Goal: Task Accomplishment & Management: Use online tool/utility

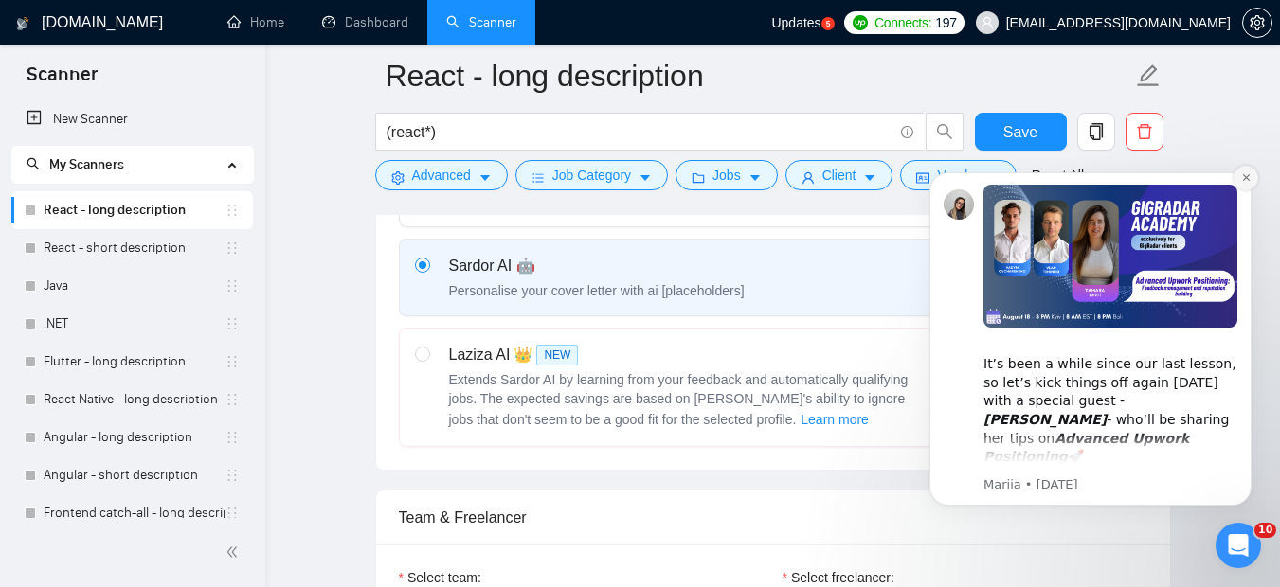
click at [1244, 183] on button "Dismiss notification" at bounding box center [1245, 178] width 25 height 25
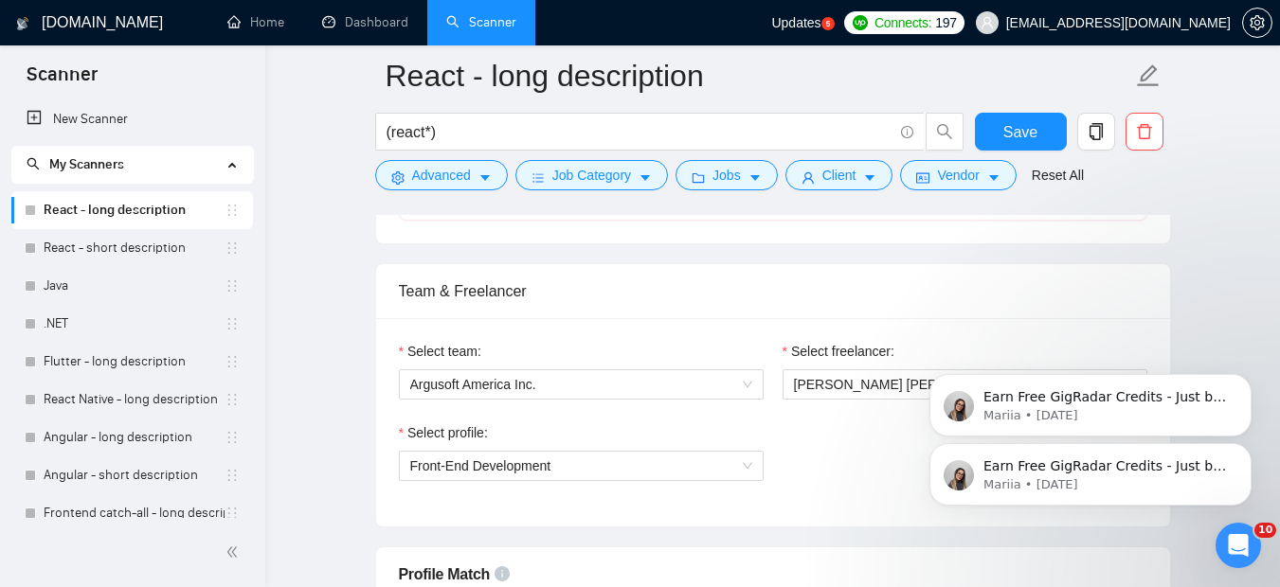
scroll to position [941, 0]
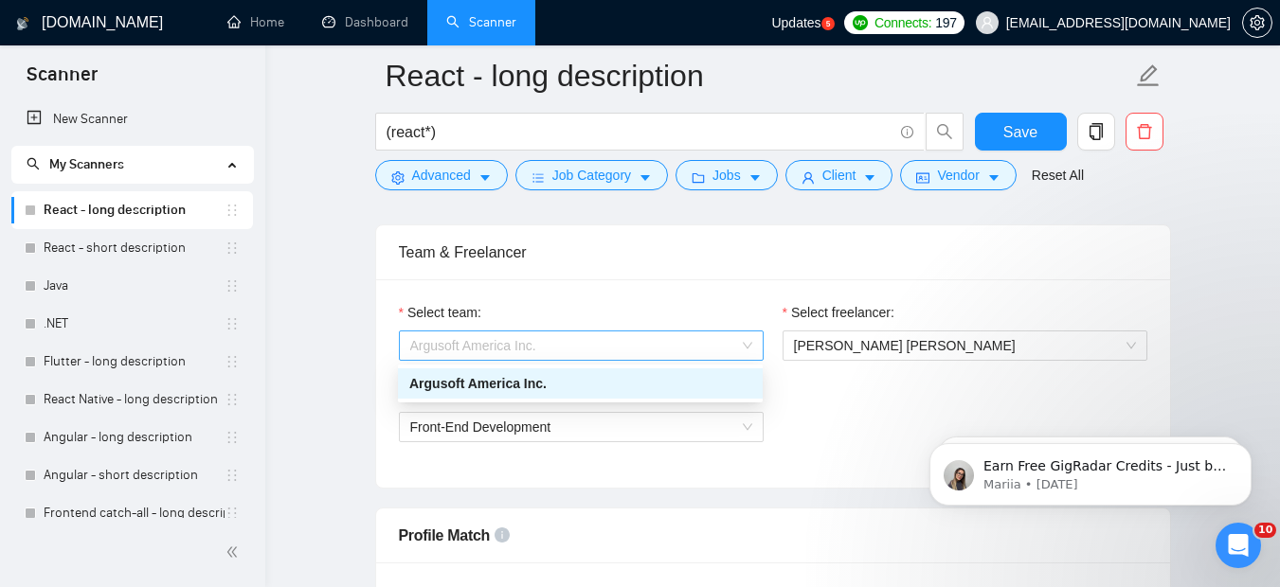
click at [735, 360] on span "Argusoft America Inc." at bounding box center [581, 346] width 342 height 28
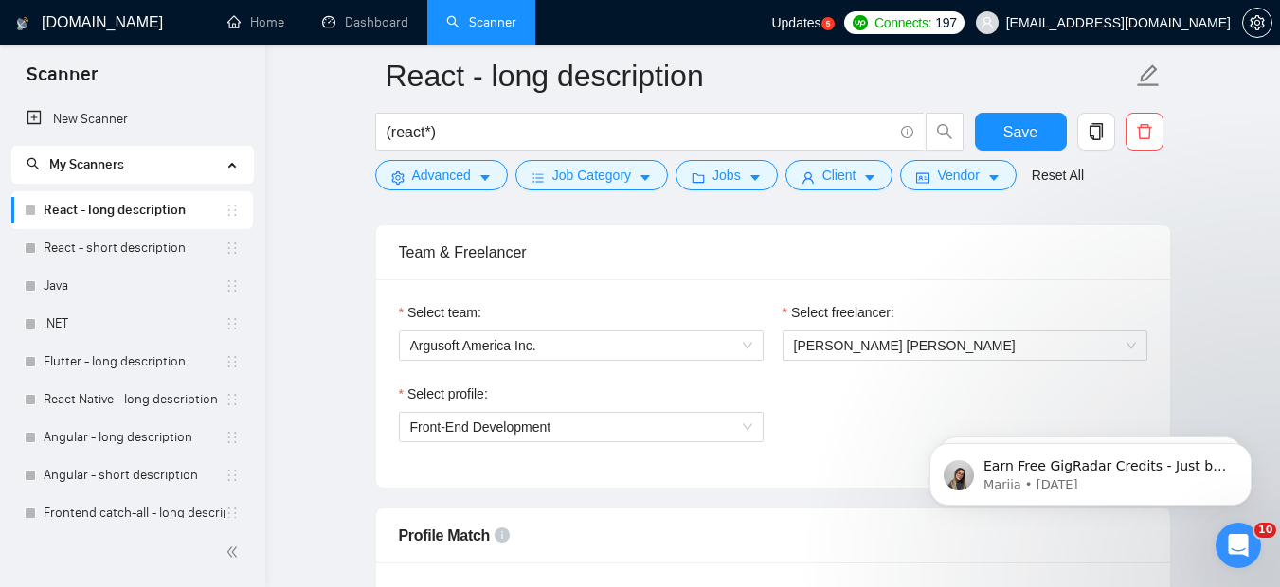
click at [747, 302] on div "Select team:" at bounding box center [581, 316] width 365 height 28
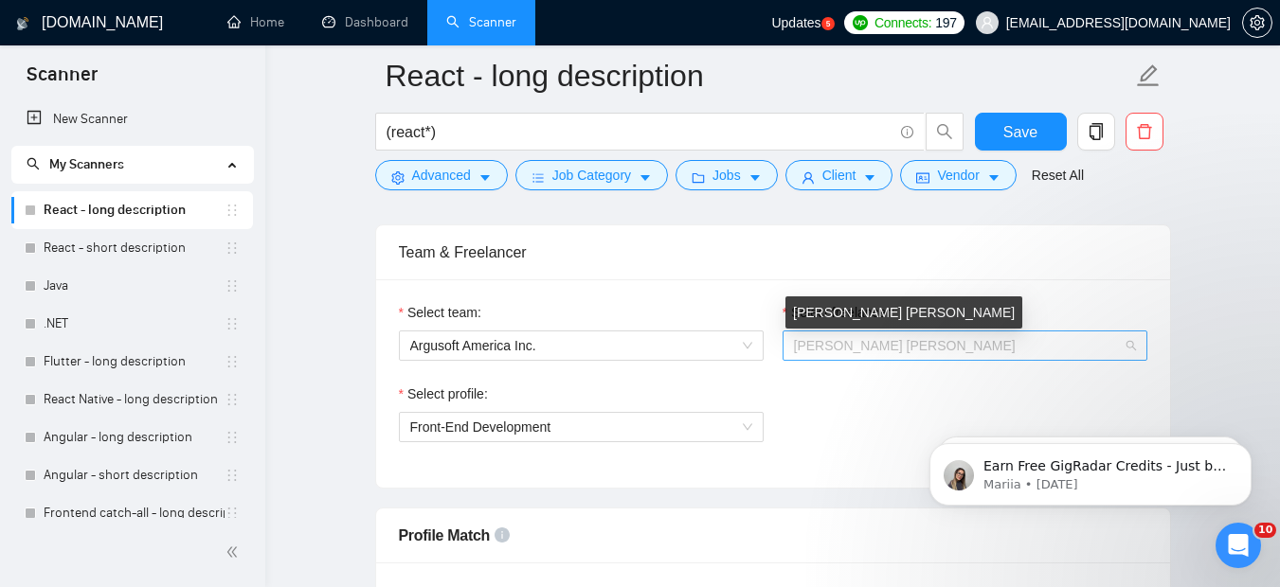
click at [823, 342] on span "[PERSON_NAME] [PERSON_NAME]" at bounding box center [905, 345] width 222 height 15
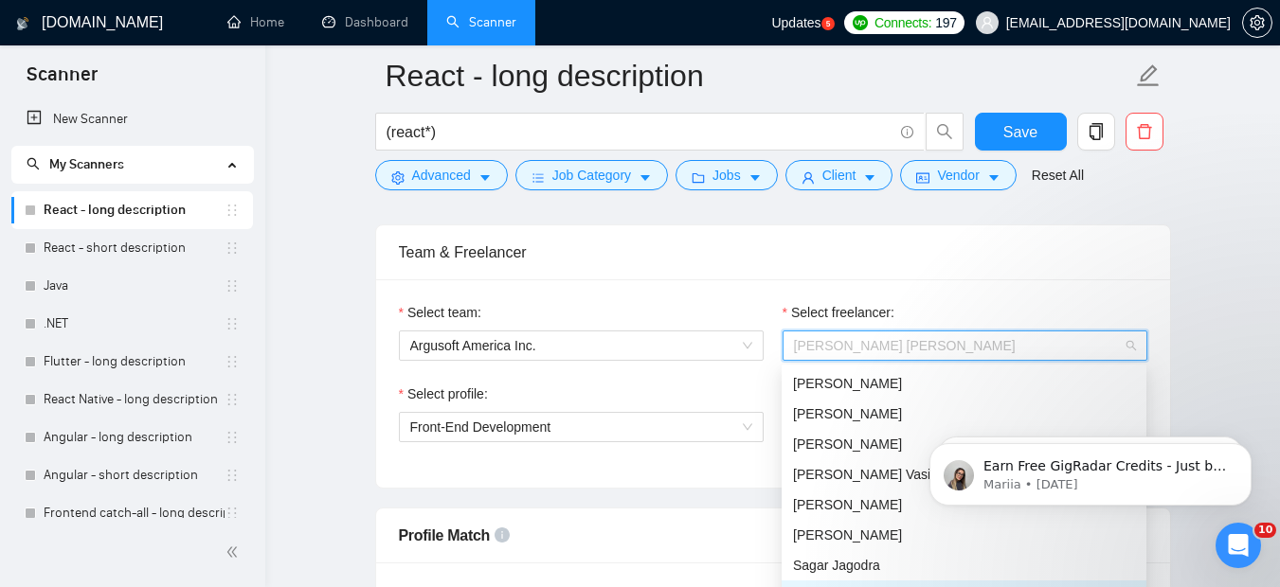
click at [959, 336] on span "[PERSON_NAME] [PERSON_NAME]" at bounding box center [965, 346] width 342 height 28
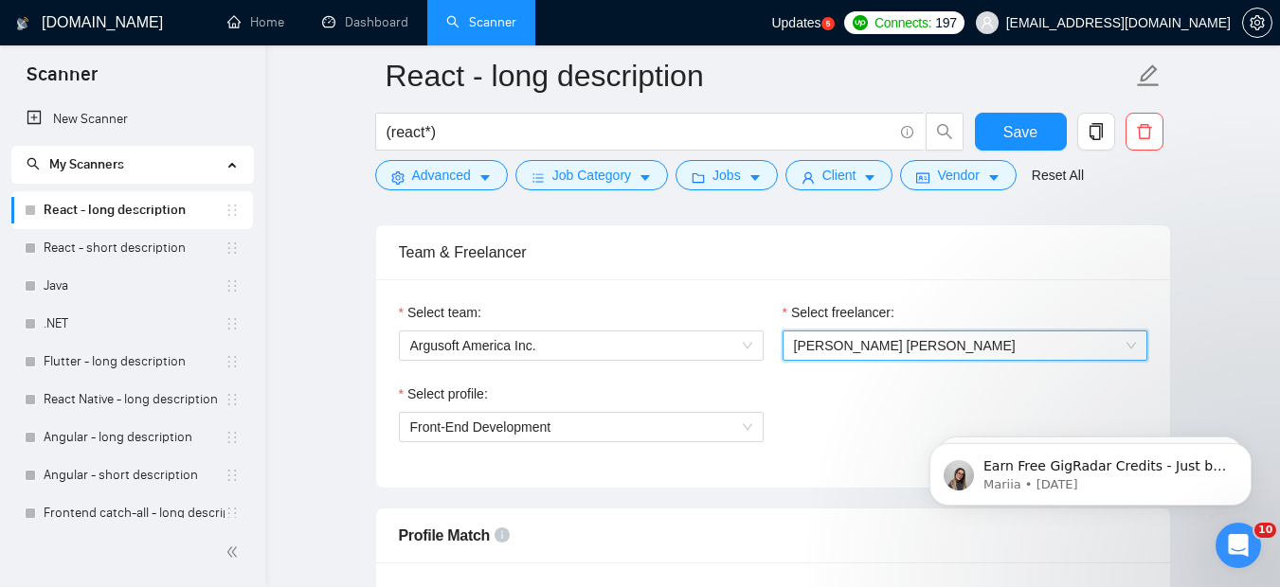
click at [953, 326] on div "Select freelancer:" at bounding box center [965, 316] width 365 height 28
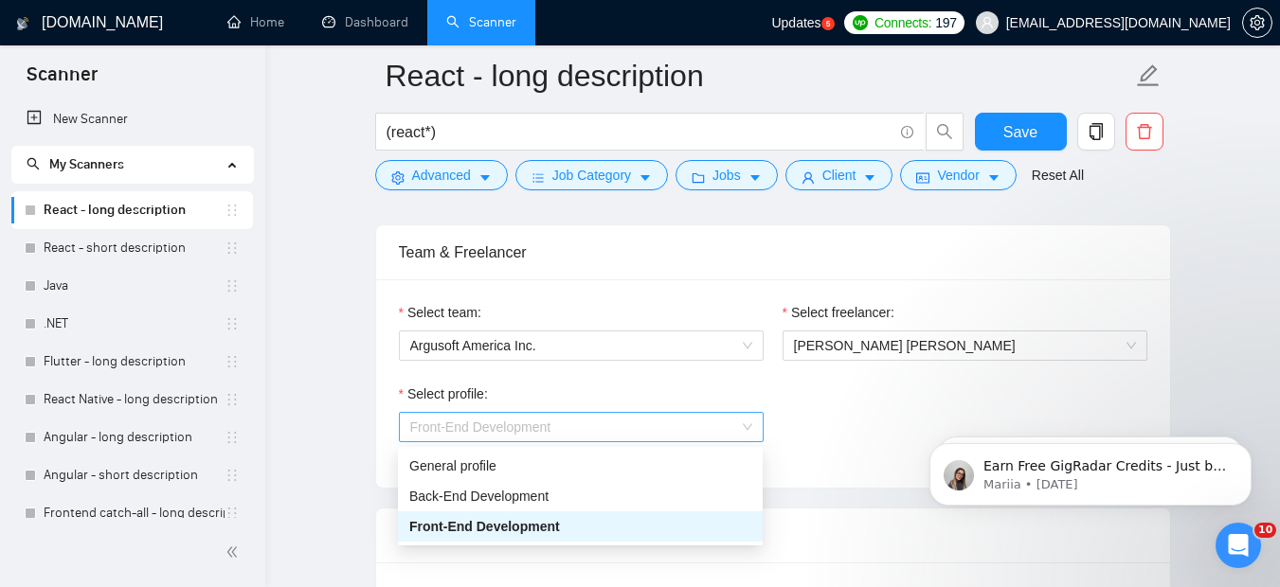
click at [674, 427] on span "Front-End Development" at bounding box center [581, 427] width 342 height 28
click at [742, 386] on div "Select profile:" at bounding box center [581, 398] width 365 height 28
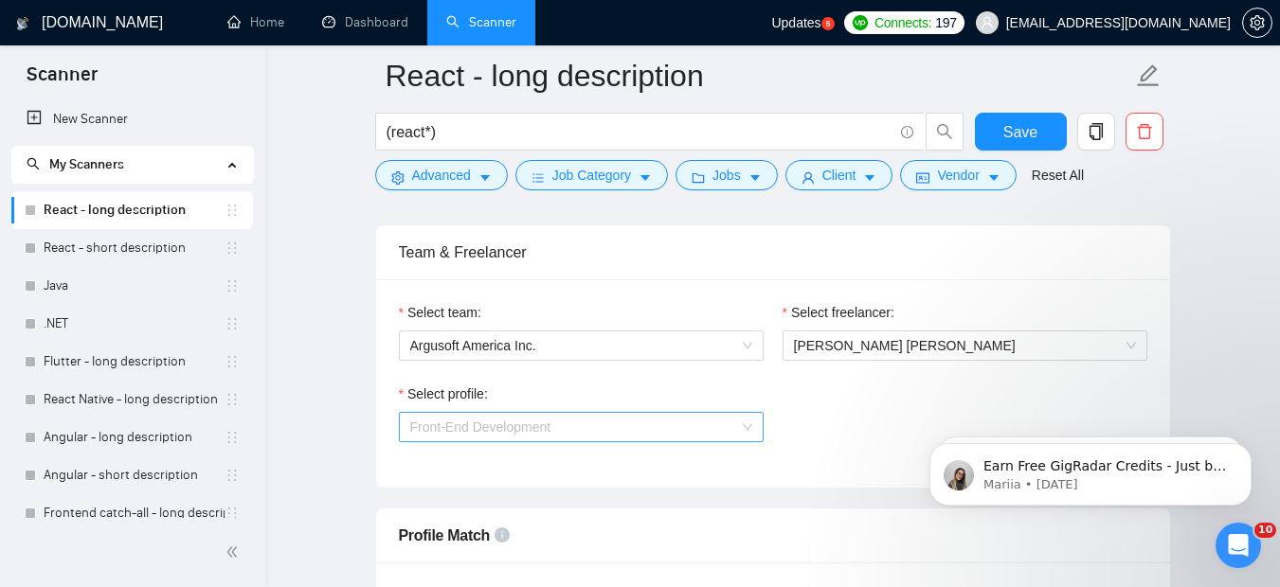
click at [744, 420] on span "Front-End Development" at bounding box center [581, 427] width 342 height 28
click at [729, 389] on div "Select profile:" at bounding box center [581, 398] width 365 height 28
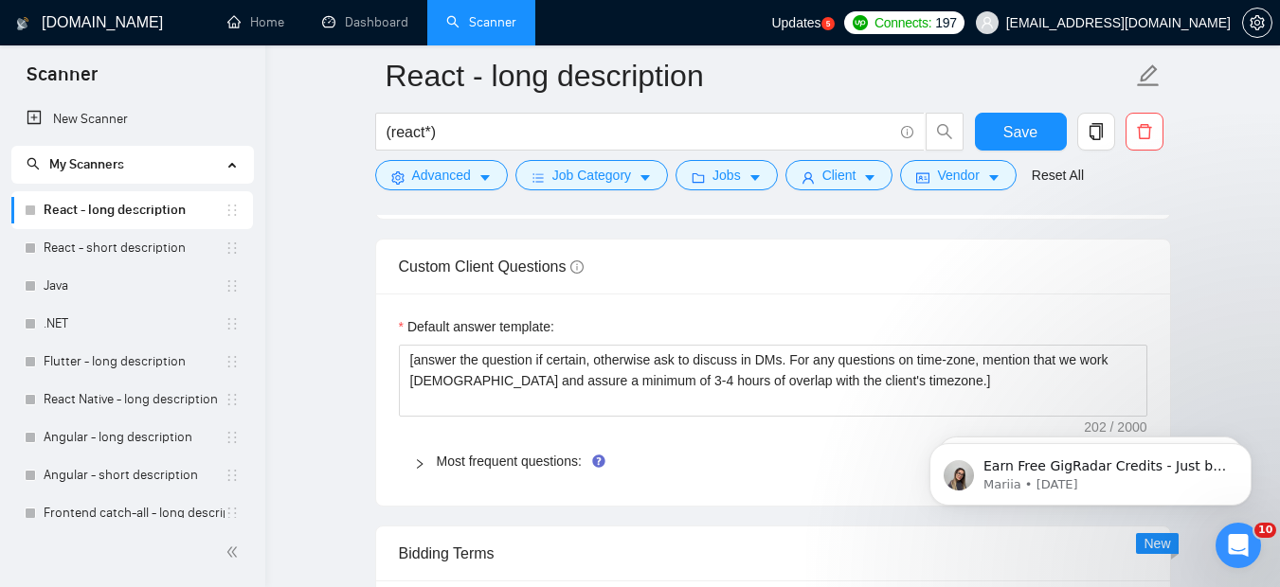
scroll to position [2742, 0]
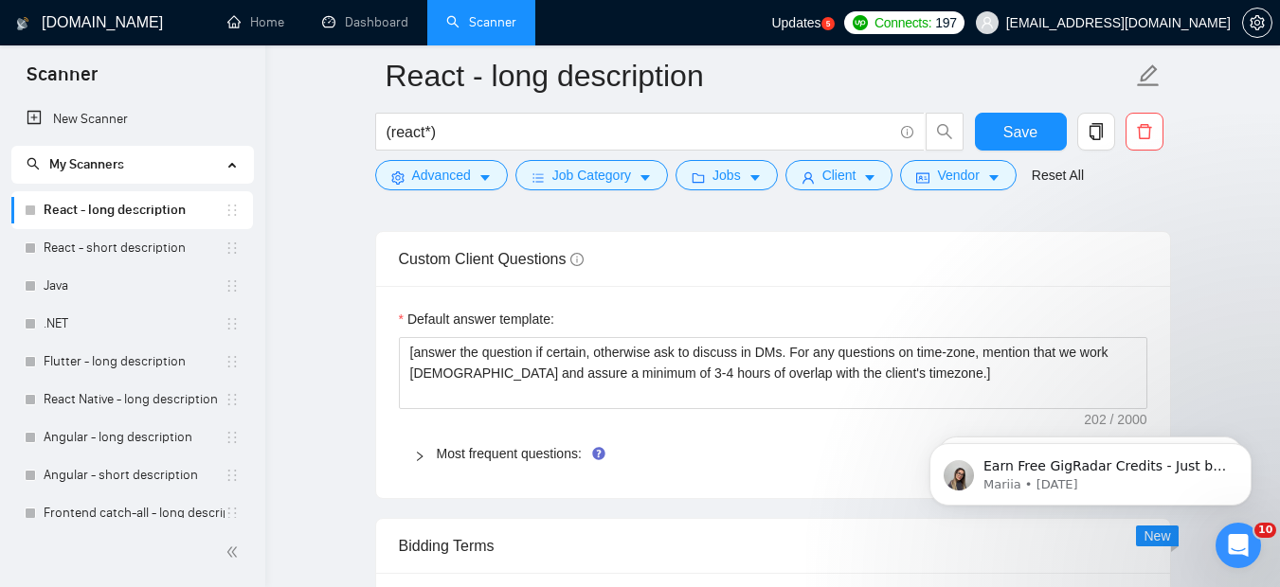
click at [418, 443] on div at bounding box center [425, 453] width 23 height 21
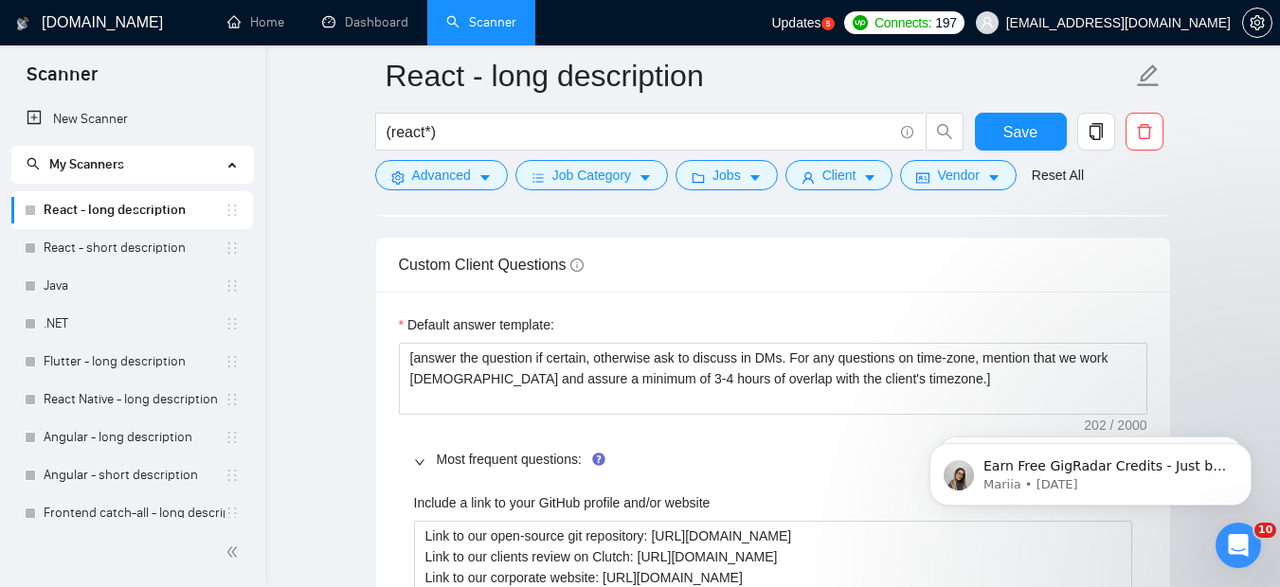
scroll to position [2726, 0]
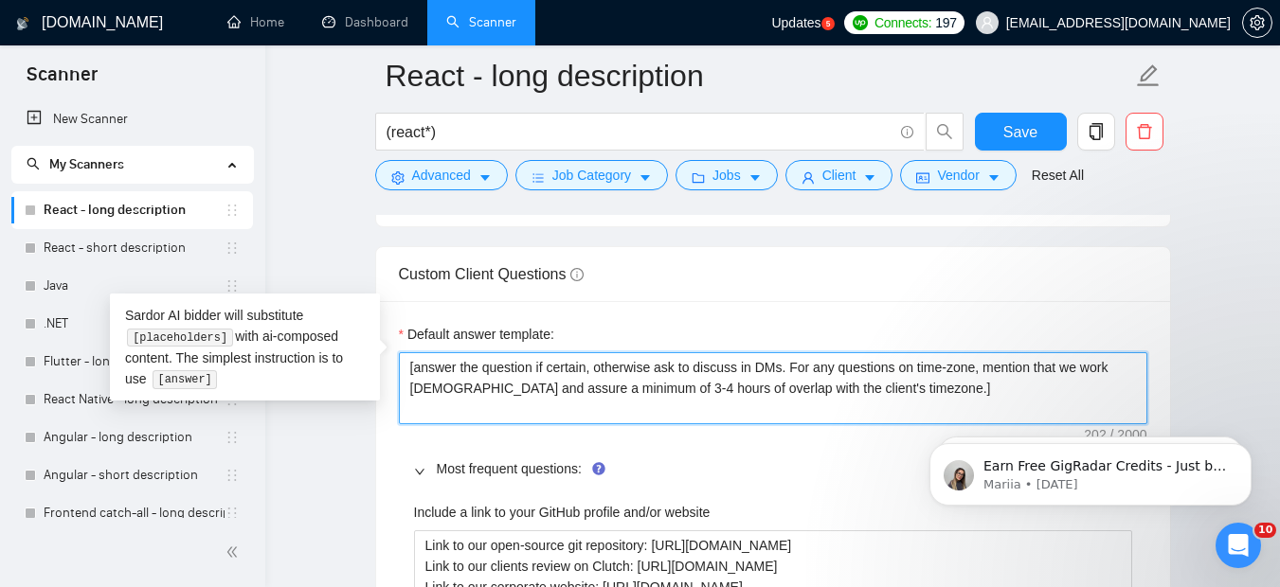
click at [932, 352] on textarea "[answer the question if certain, otherwise ask to discuss in DMs. For any quest…" at bounding box center [773, 388] width 748 height 72
click at [833, 360] on textarea "[answer the question if certain, otherwise ask to discuss in DMs. For any quest…" at bounding box center [773, 388] width 748 height 72
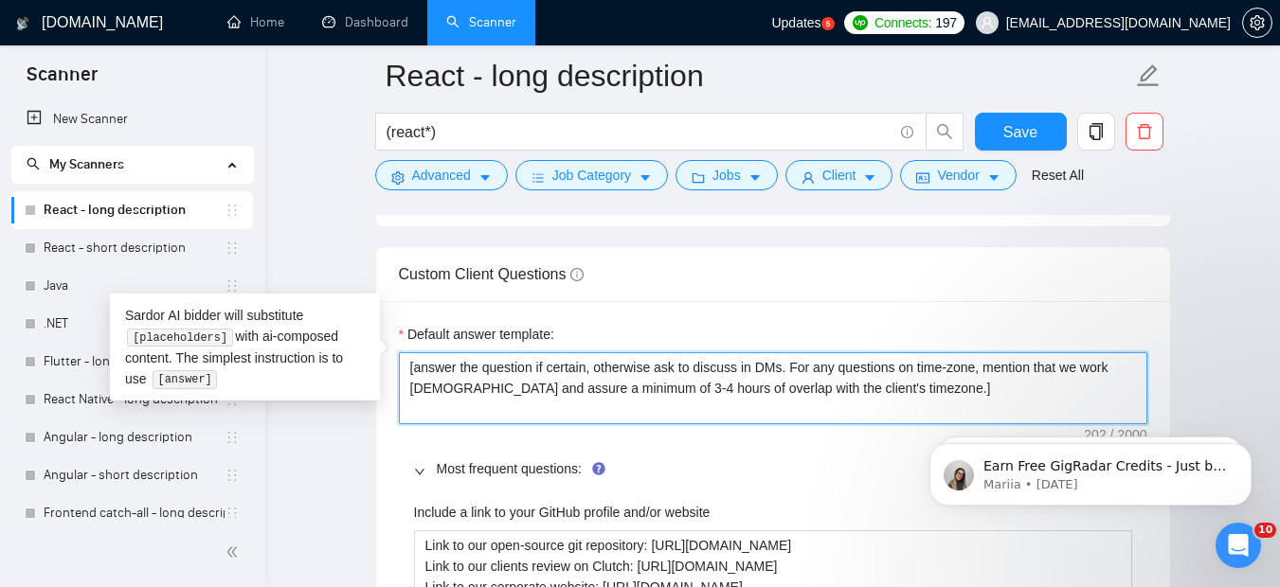
click at [833, 360] on textarea "[answer the question if certain, otherwise ask to discuss in DMs. For any quest…" at bounding box center [773, 388] width 748 height 72
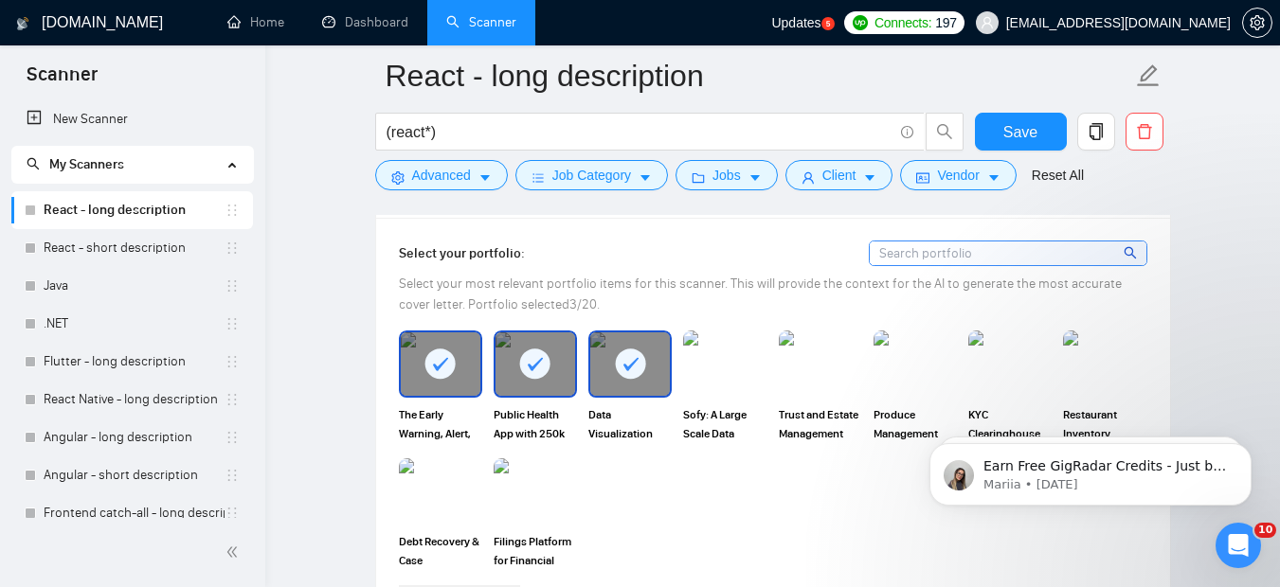
scroll to position [1714, 0]
